Goal: Information Seeking & Learning: Check status

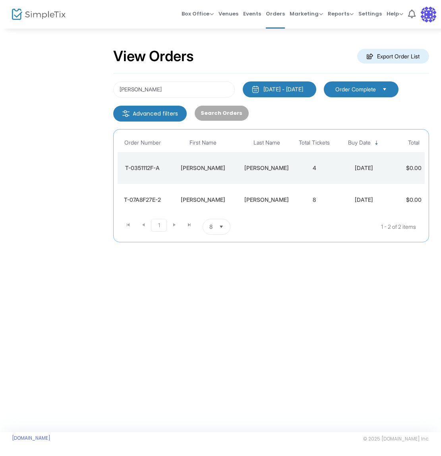
click at [433, 14] on img at bounding box center [428, 14] width 16 height 16
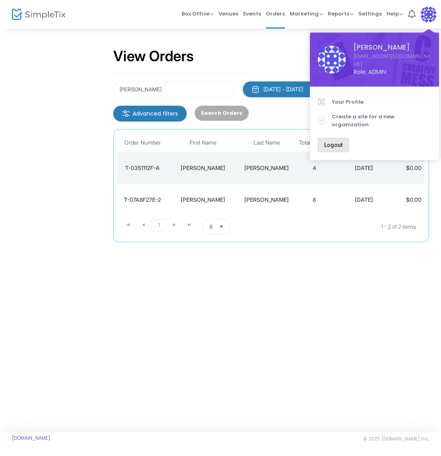
click at [339, 142] on span "Logout" at bounding box center [333, 145] width 18 height 6
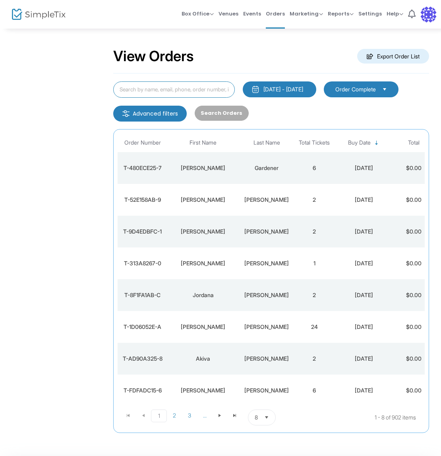
click at [186, 90] on input at bounding box center [173, 89] width 121 height 16
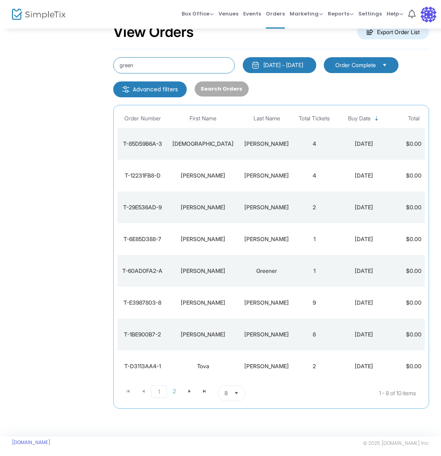
scroll to position [25, 0]
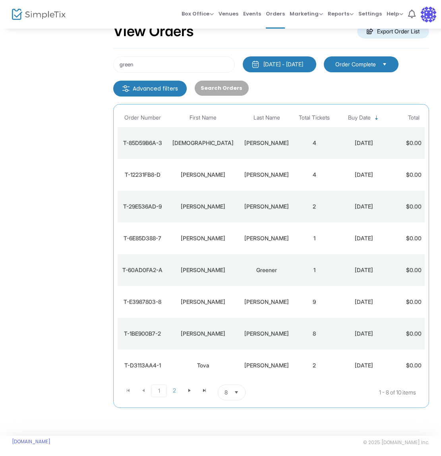
click at [225, 392] on span "8" at bounding box center [225, 392] width 3 height 8
click at [225, 359] on span "50" at bounding box center [227, 360] width 7 height 8
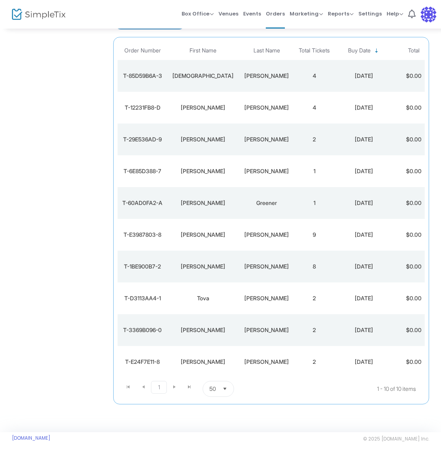
scroll to position [0, 0]
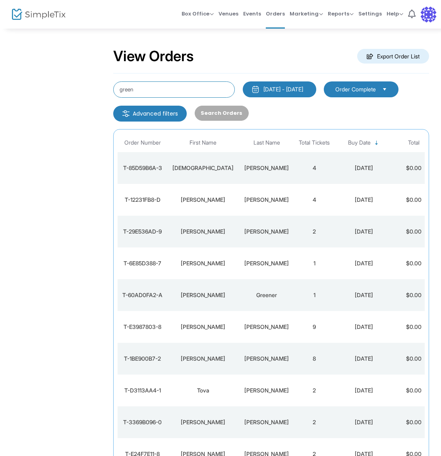
click at [167, 94] on input "green" at bounding box center [173, 89] width 121 height 16
drag, startPoint x: 133, startPoint y: 90, endPoint x: 102, endPoint y: 89, distance: 31.8
click at [113, 89] on input "green" at bounding box center [173, 89] width 121 height 16
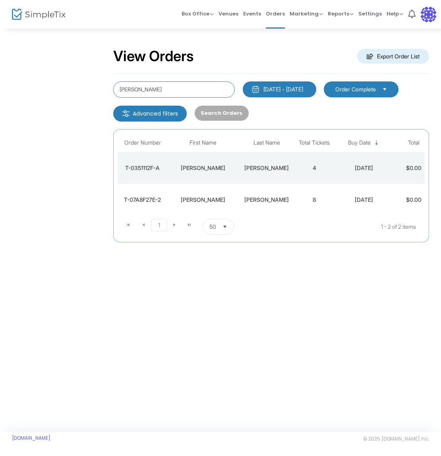
click at [185, 83] on input "[PERSON_NAME]" at bounding box center [173, 89] width 121 height 16
drag, startPoint x: 158, startPoint y: 92, endPoint x: 110, endPoint y: 89, distance: 48.9
click at [113, 89] on input "[PERSON_NAME]" at bounding box center [173, 89] width 121 height 16
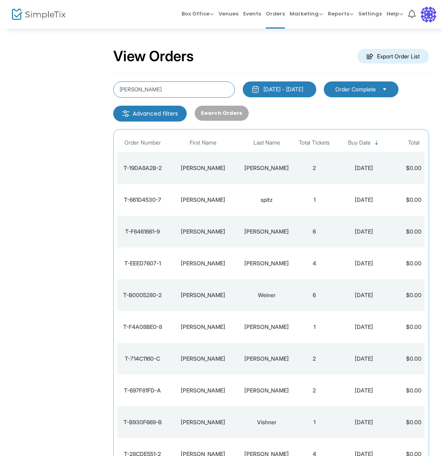
drag, startPoint x: 146, startPoint y: 89, endPoint x: 105, endPoint y: 88, distance: 41.3
click at [113, 88] on input "susan" at bounding box center [173, 89] width 121 height 16
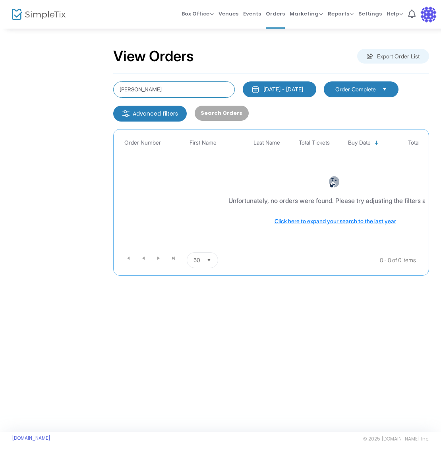
click at [155, 84] on input "eichler" at bounding box center [173, 89] width 121 height 16
drag, startPoint x: 160, startPoint y: 87, endPoint x: 202, endPoint y: 66, distance: 47.2
click at [113, 84] on input "eichler" at bounding box center [173, 89] width 121 height 16
click at [275, 12] on span "Orders" at bounding box center [275, 14] width 19 height 20
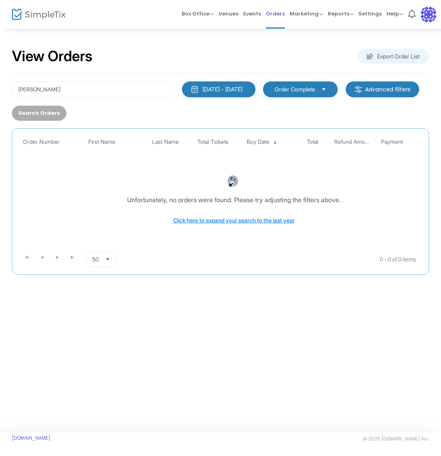
click at [275, 12] on span "Orders" at bounding box center [275, 14] width 19 height 20
click at [242, 92] on div "[DATE] - [DATE]" at bounding box center [222, 89] width 40 height 8
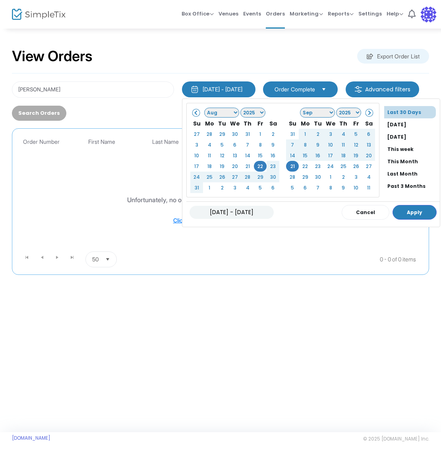
click at [194, 115] on span at bounding box center [196, 112] width 4 height 4
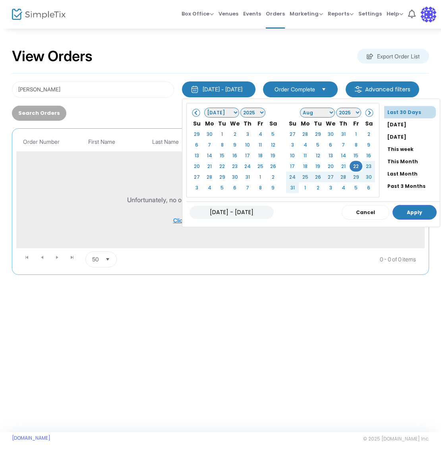
click at [404, 190] on li "Past 3 Months" at bounding box center [412, 186] width 56 height 12
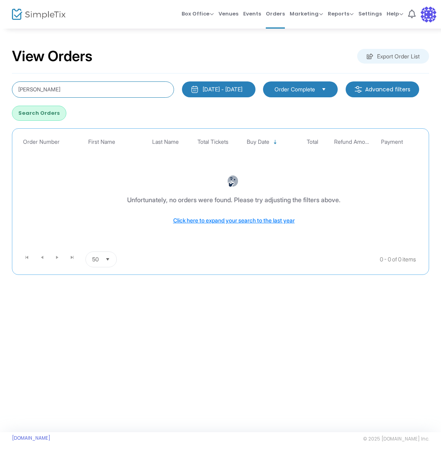
click at [51, 91] on input "eichler" at bounding box center [93, 89] width 162 height 16
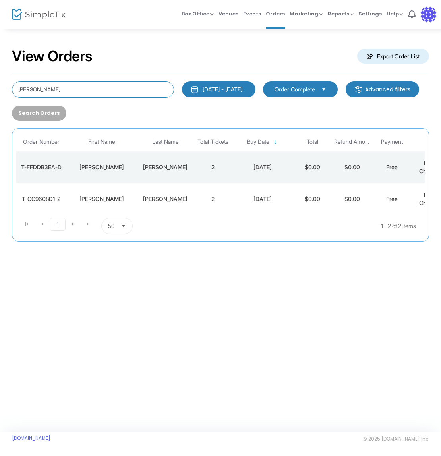
drag, startPoint x: 46, startPoint y: 92, endPoint x: -8, endPoint y: 88, distance: 53.8
click at [12, 88] on input "eichler" at bounding box center [93, 89] width 162 height 16
type input "green"
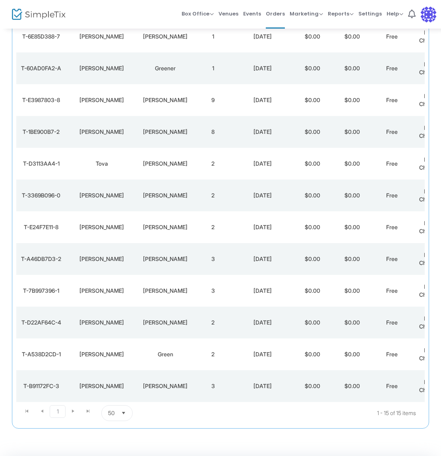
scroll to position [251, 0]
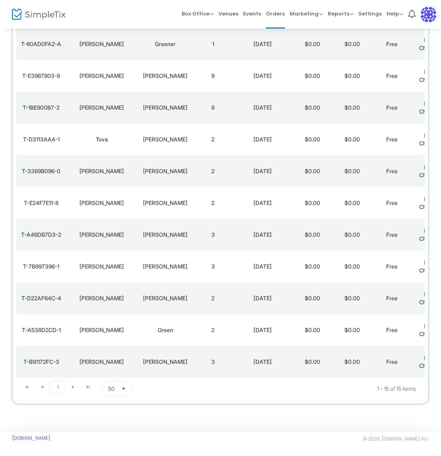
click at [184, 338] on td "Green" at bounding box center [165, 330] width 56 height 32
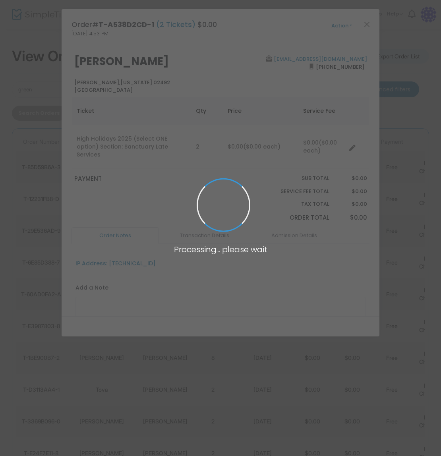
scroll to position [0, 0]
